Goal: Transaction & Acquisition: Purchase product/service

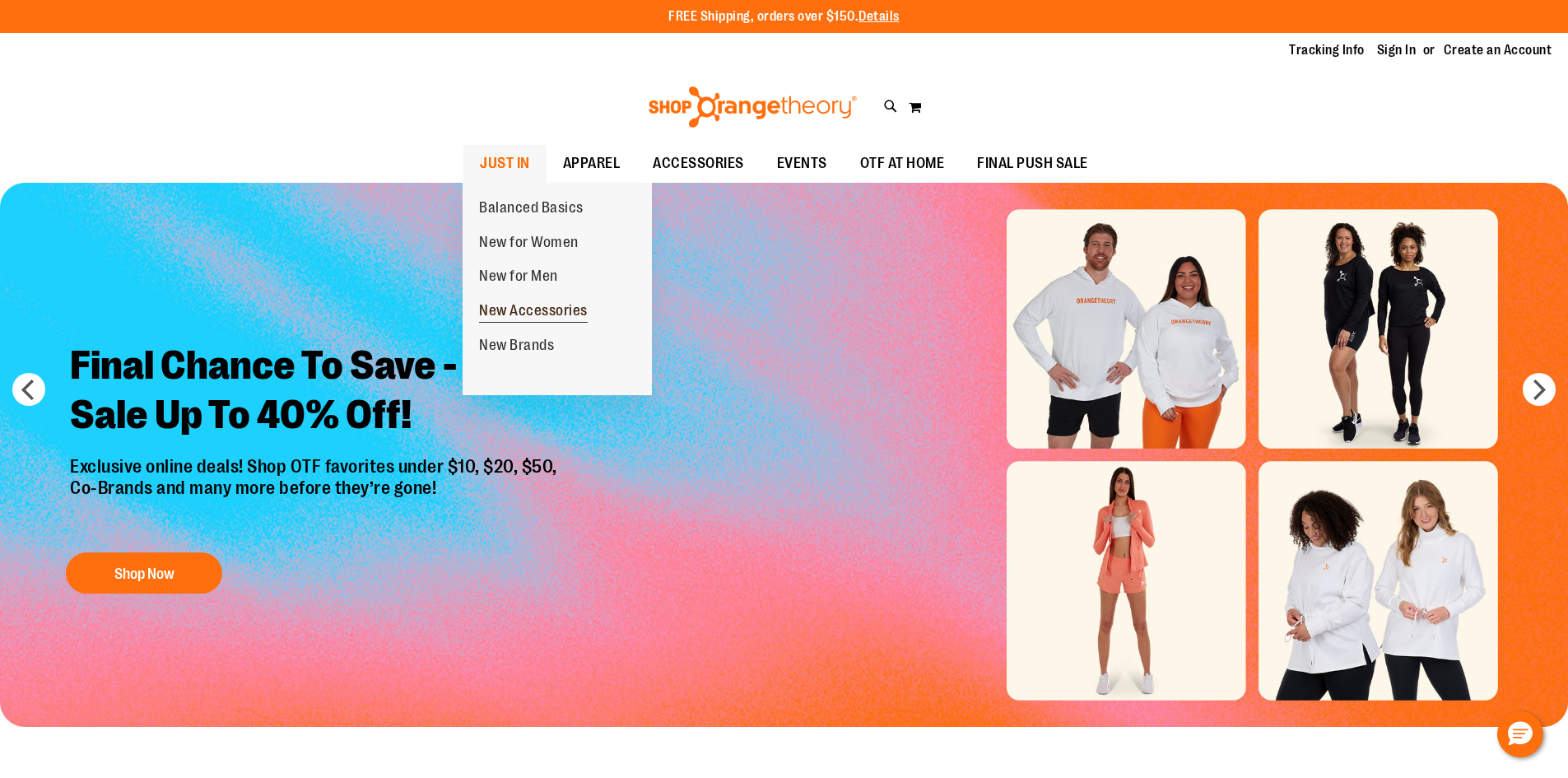
click at [562, 316] on span "New Accessories" at bounding box center [533, 312] width 108 height 20
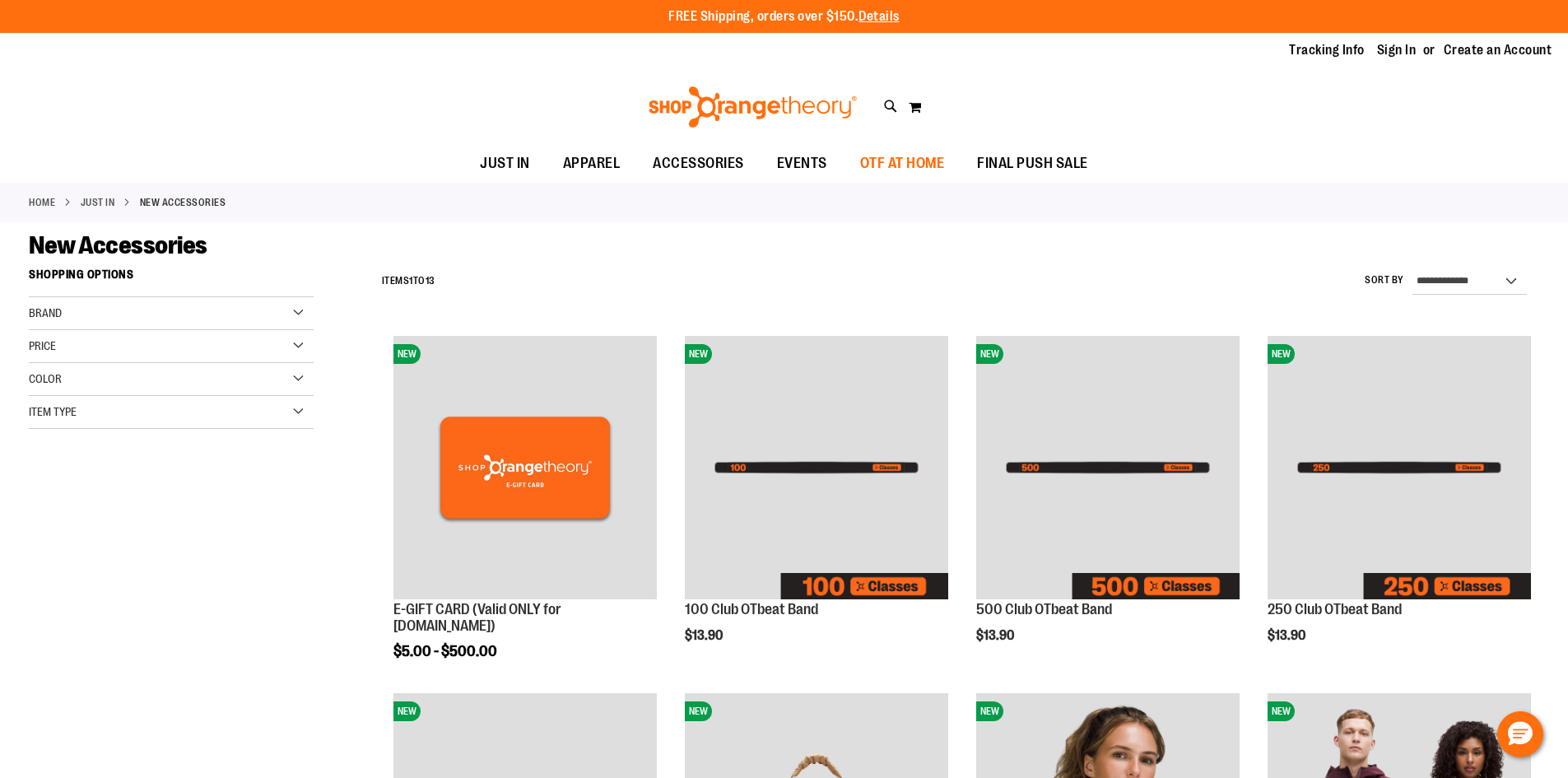
click at [904, 152] on span "OTF AT HOME" at bounding box center [902, 163] width 84 height 37
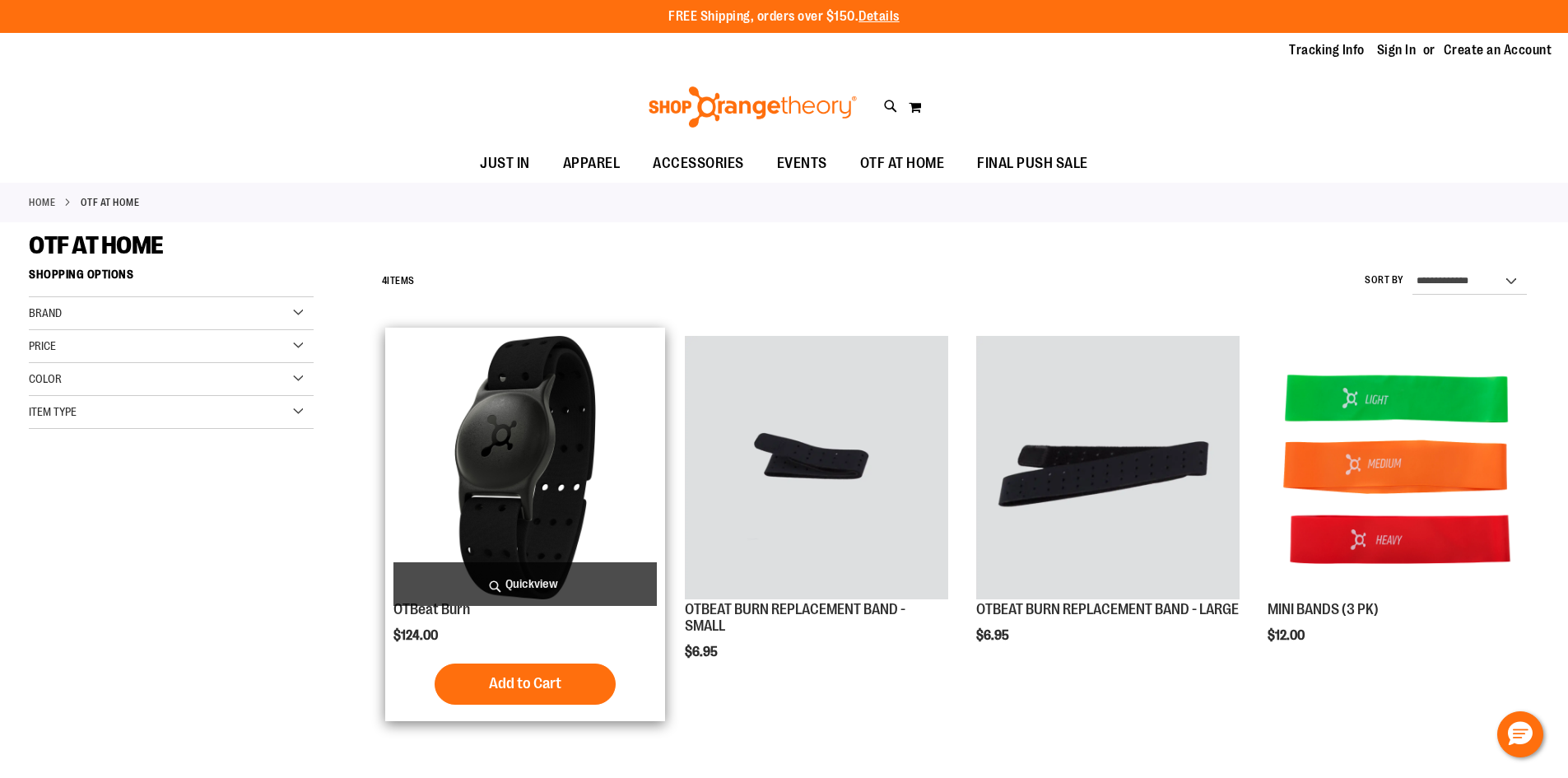
click at [517, 417] on img "product" at bounding box center [525, 468] width 263 height 264
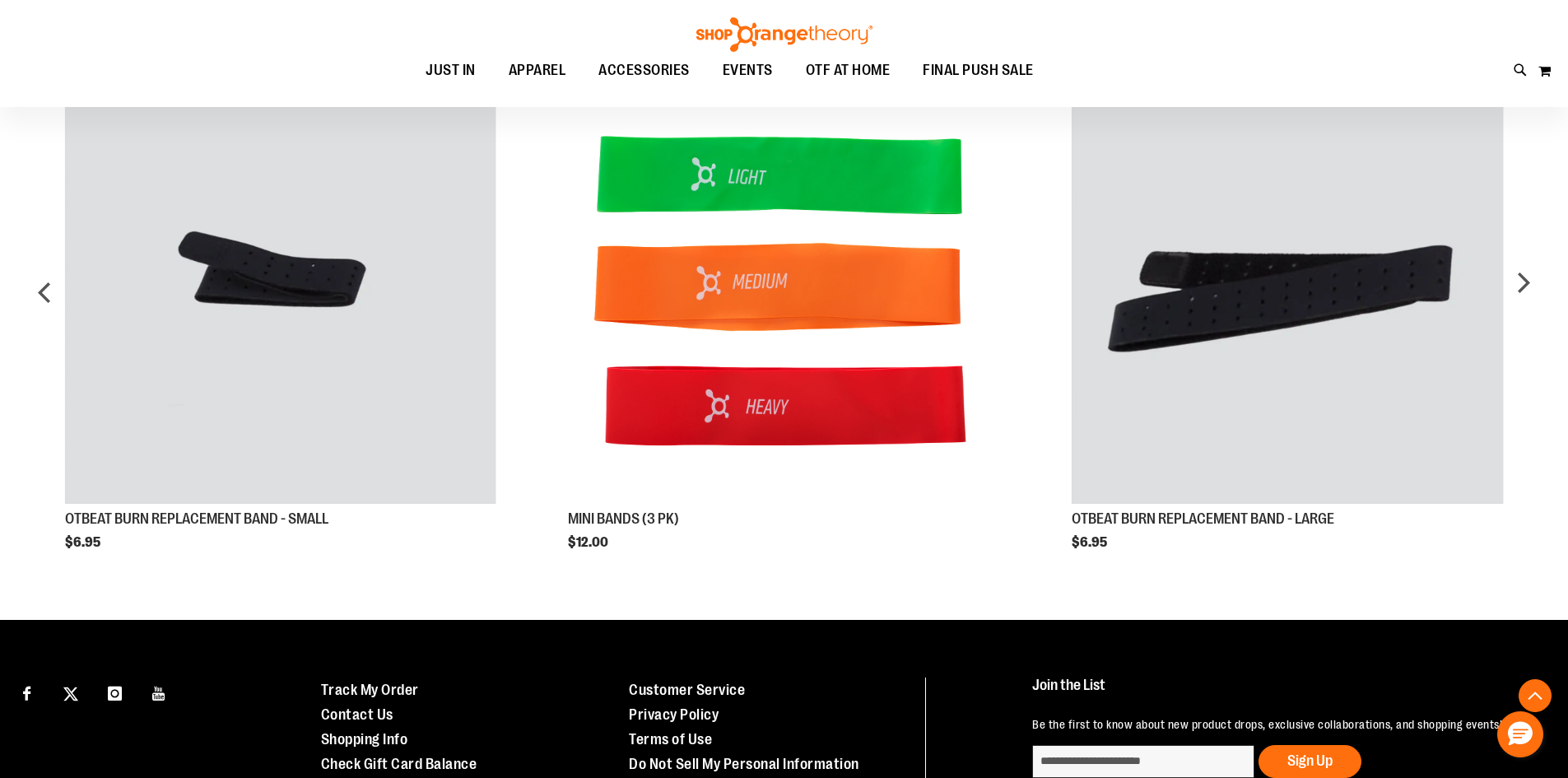
scroll to position [1214, 0]
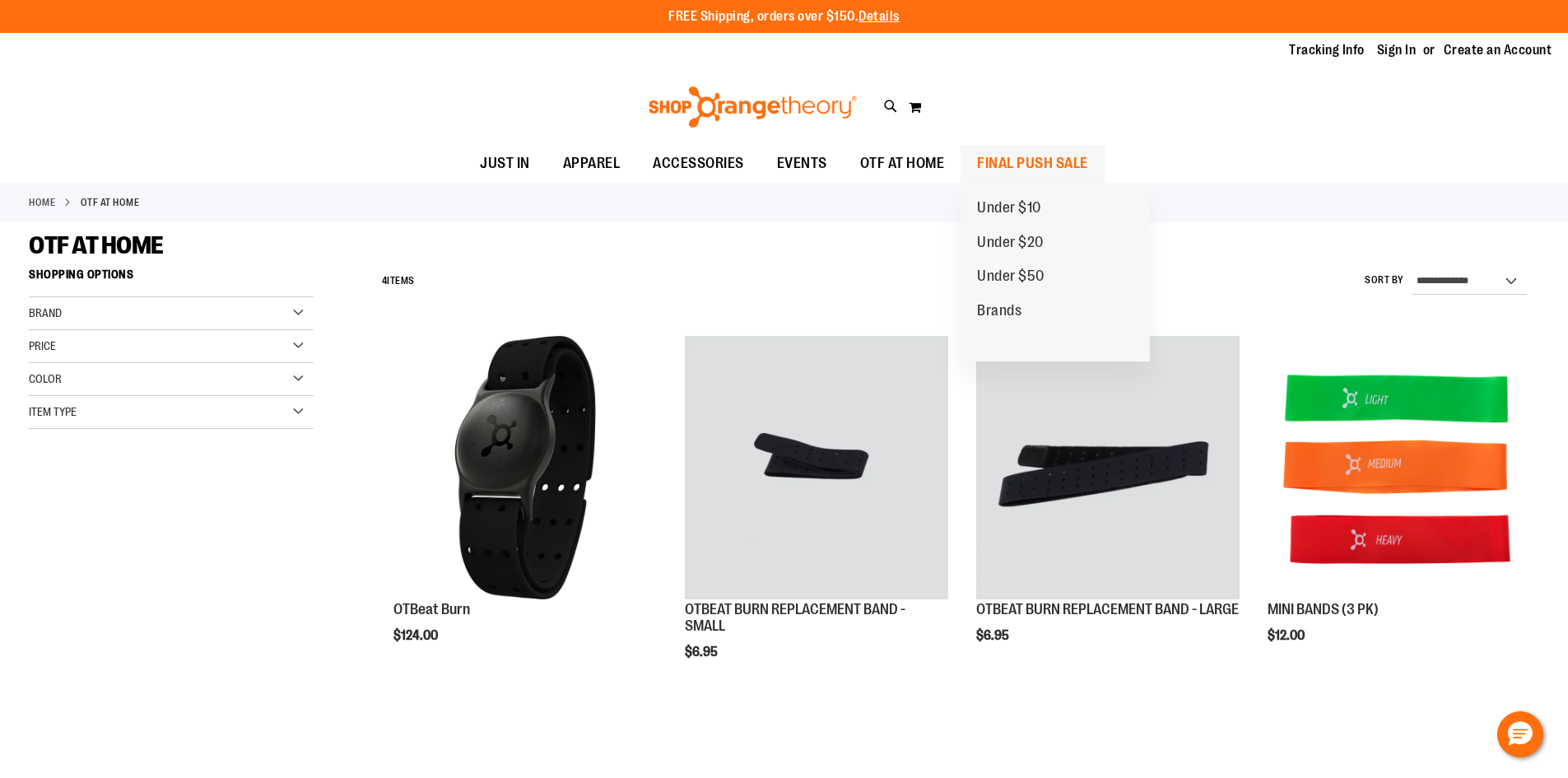
click at [1029, 169] on span "FINAL PUSH SALE" at bounding box center [1032, 163] width 111 height 37
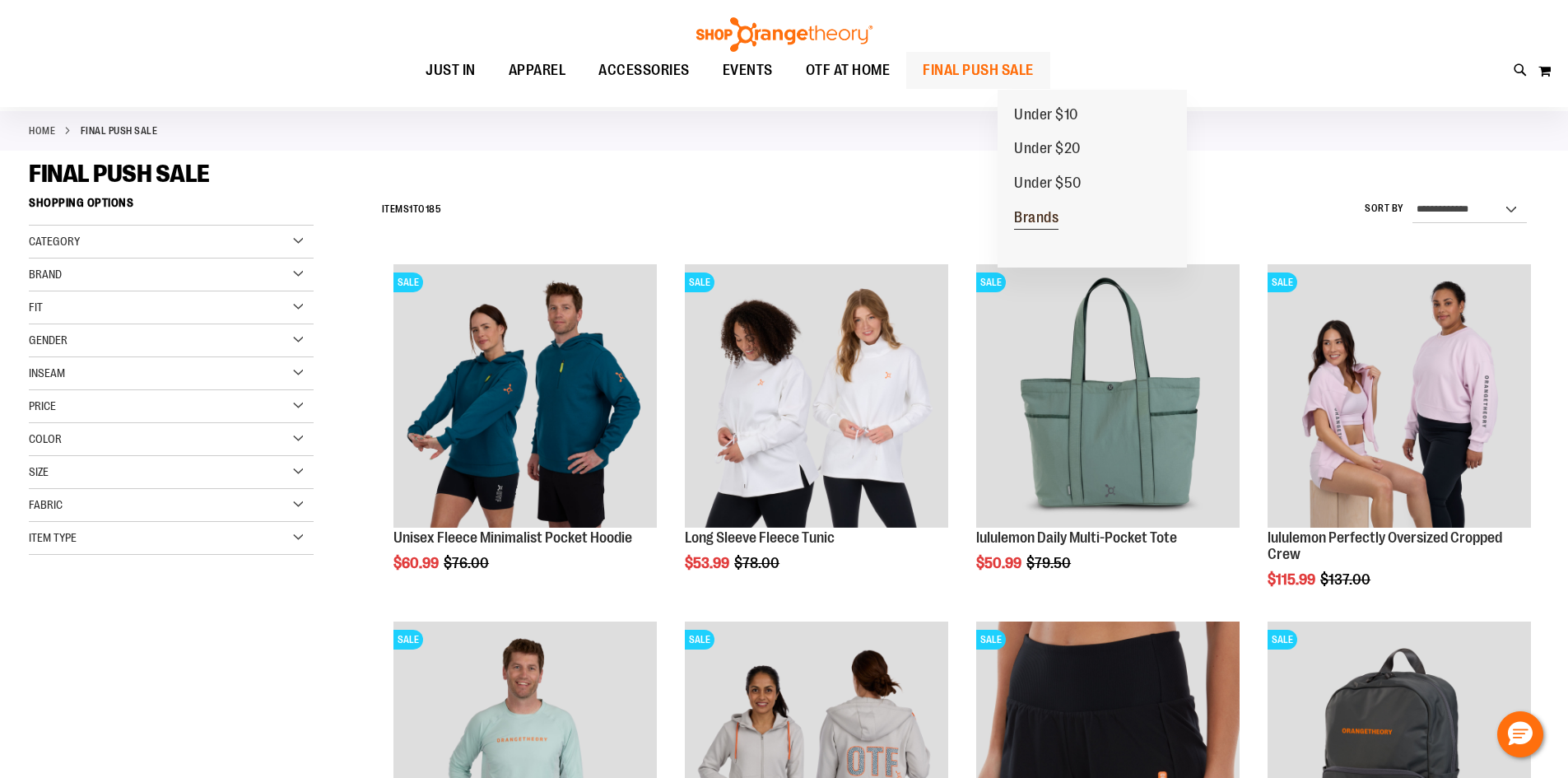
scroll to position [329, 0]
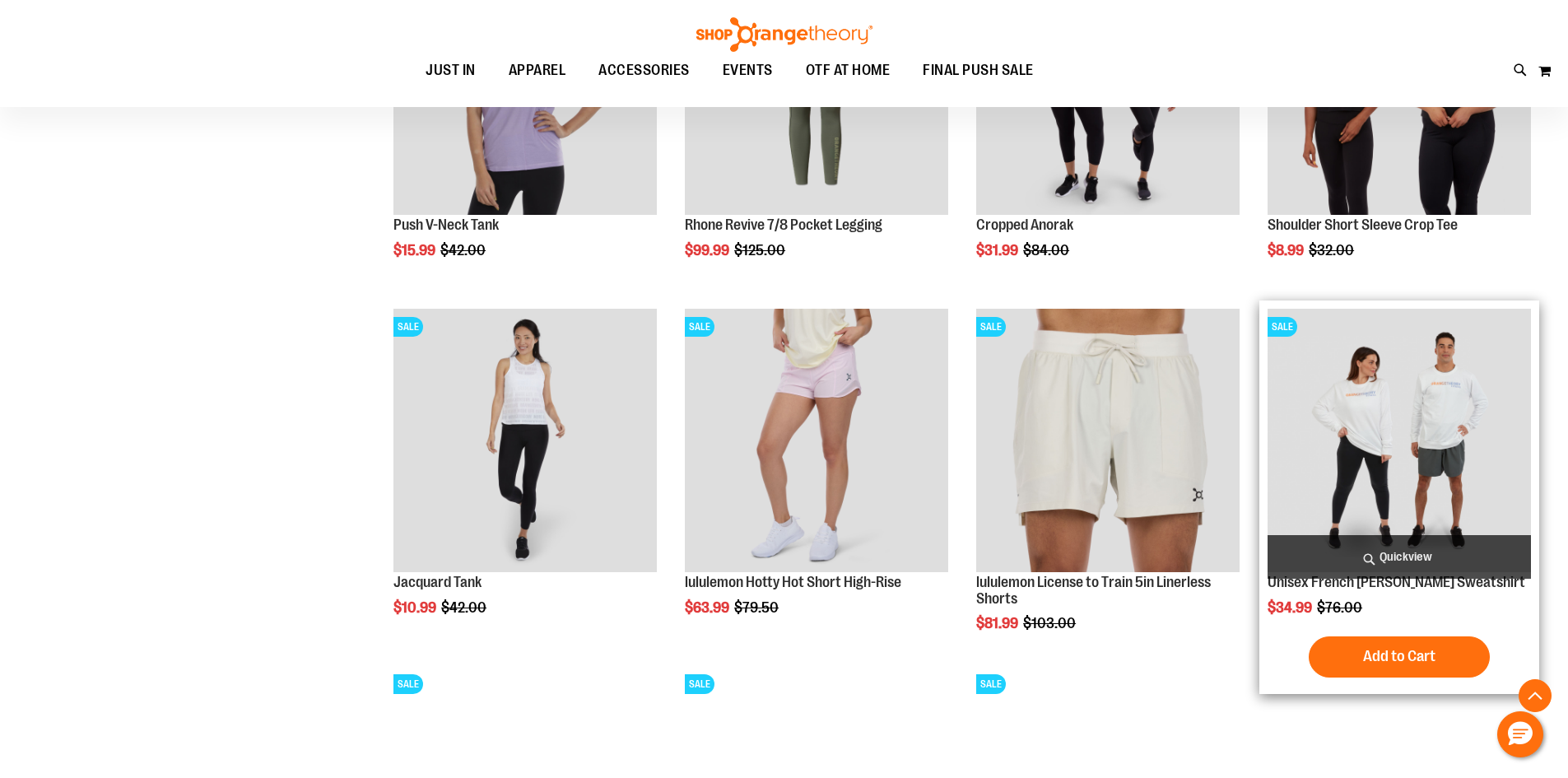
scroll to position [1482, 0]
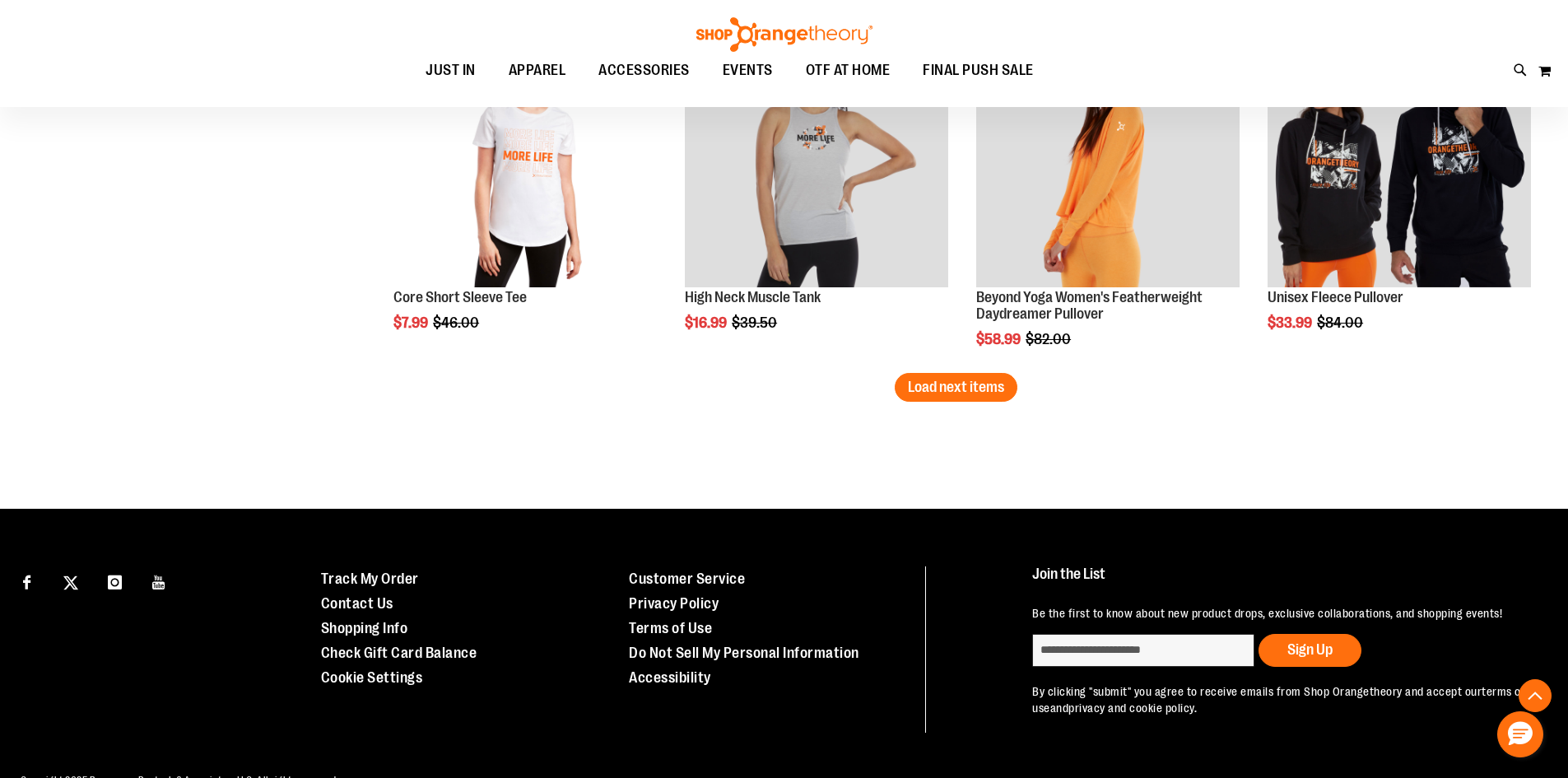
scroll to position [3211, 0]
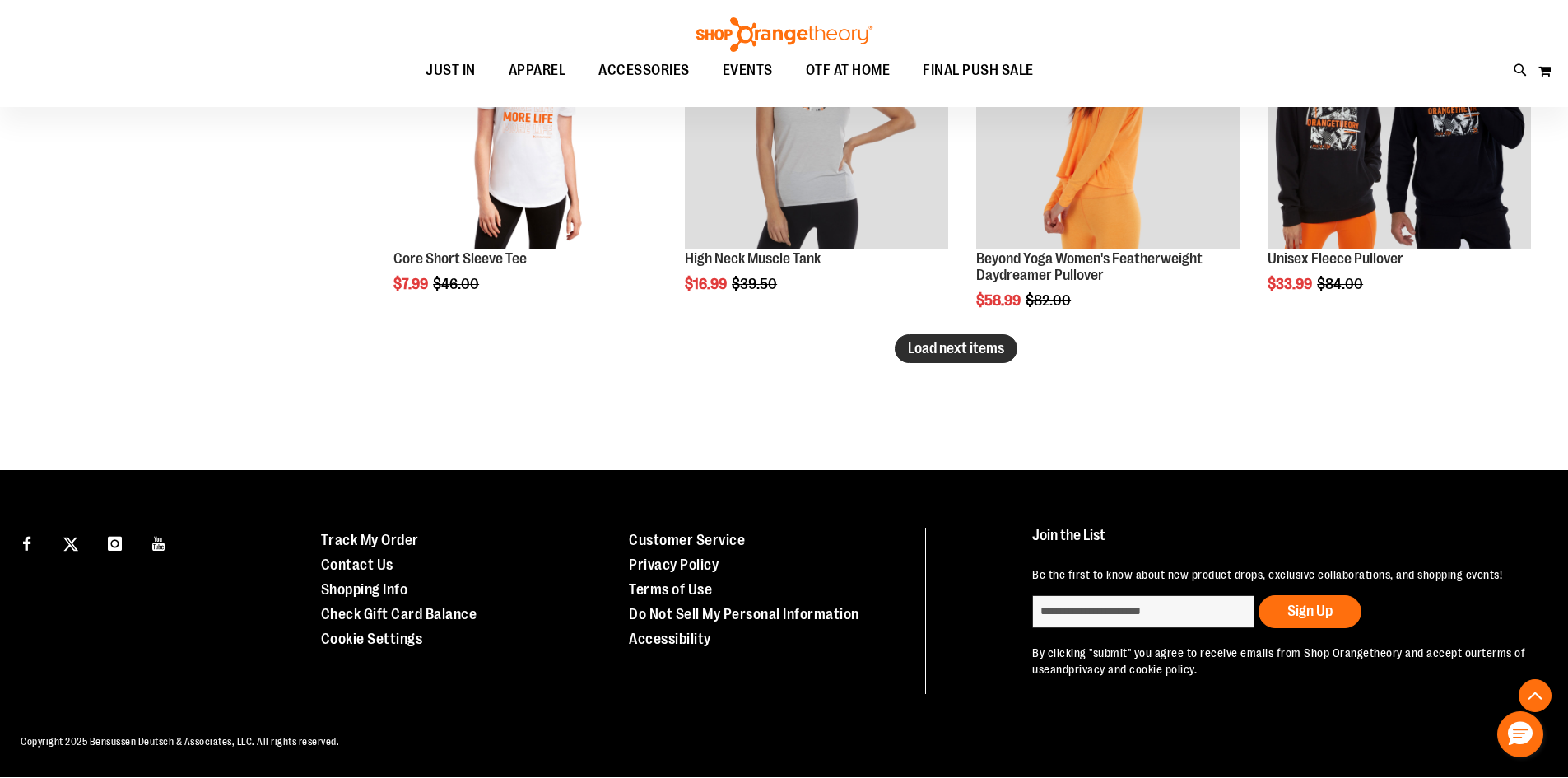
click at [998, 340] on span "Load next items" at bounding box center [956, 348] width 96 height 17
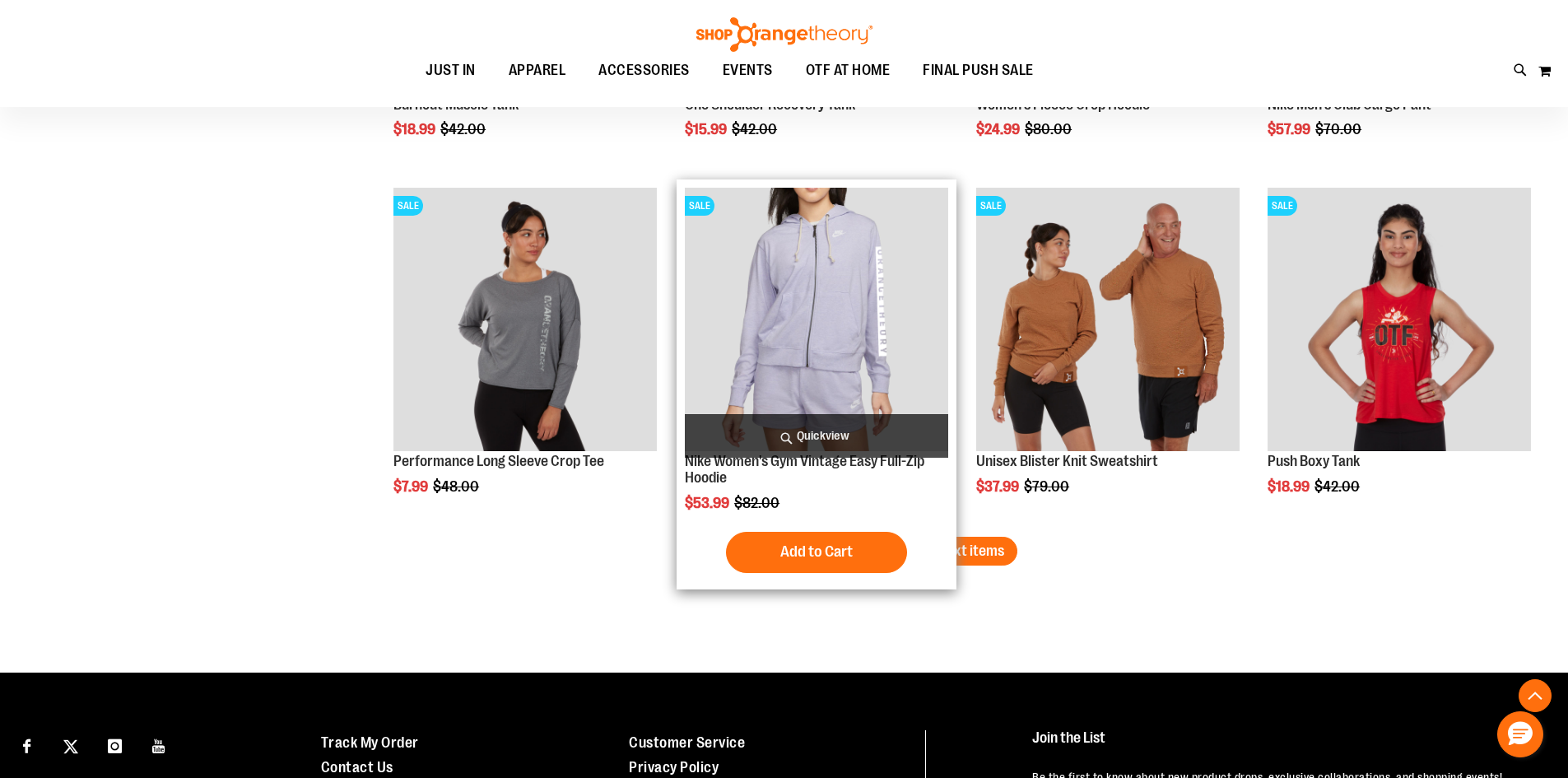
scroll to position [4035, 0]
